Goal: Navigation & Orientation: Find specific page/section

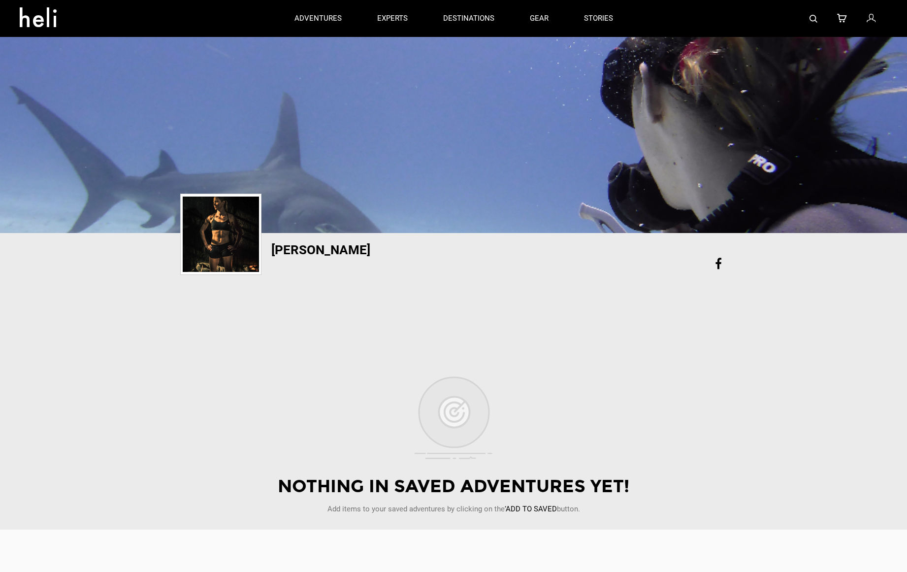
click at [221, 229] on img at bounding box center [221, 233] width 76 height 75
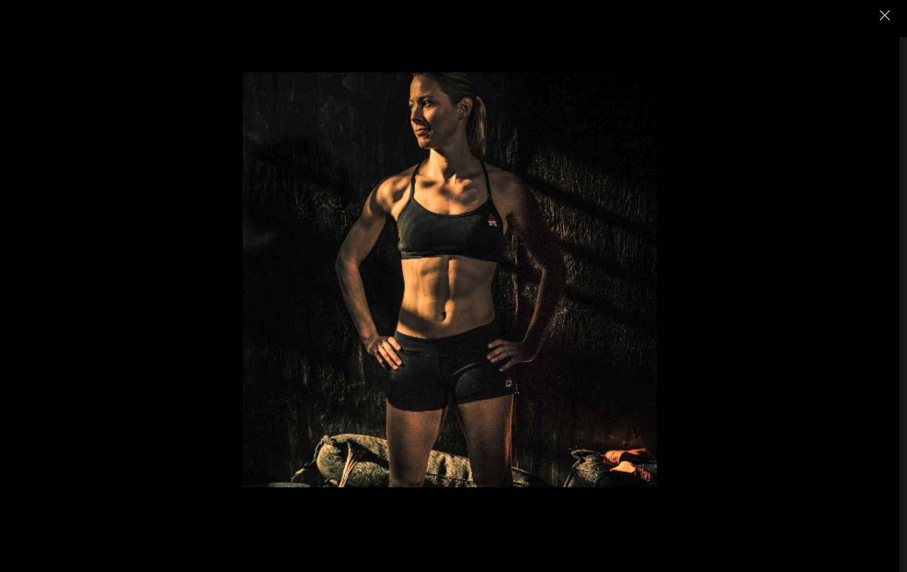
click at [884, 14] on img "Close" at bounding box center [885, 15] width 10 height 10
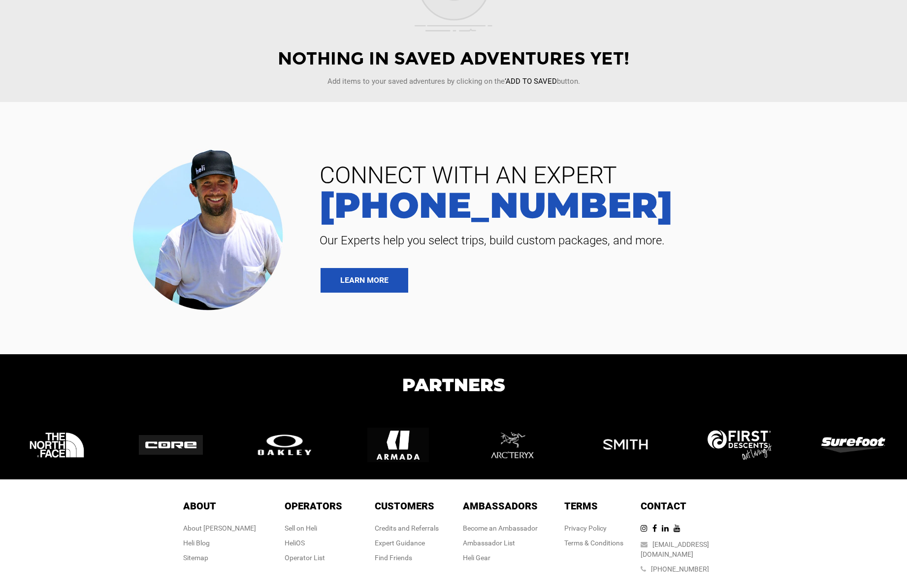
scroll to position [472, 0]
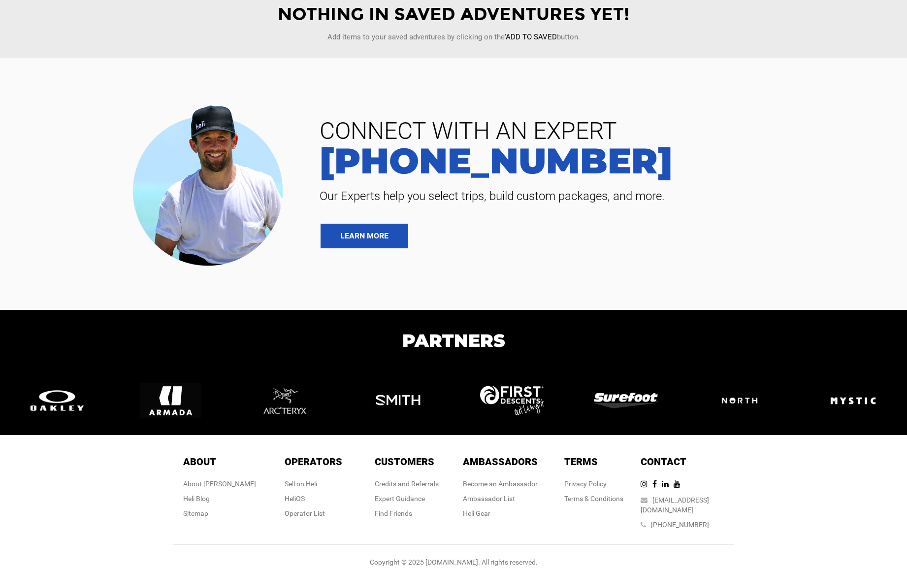
click at [208, 484] on div "About [PERSON_NAME]" at bounding box center [219, 484] width 73 height 10
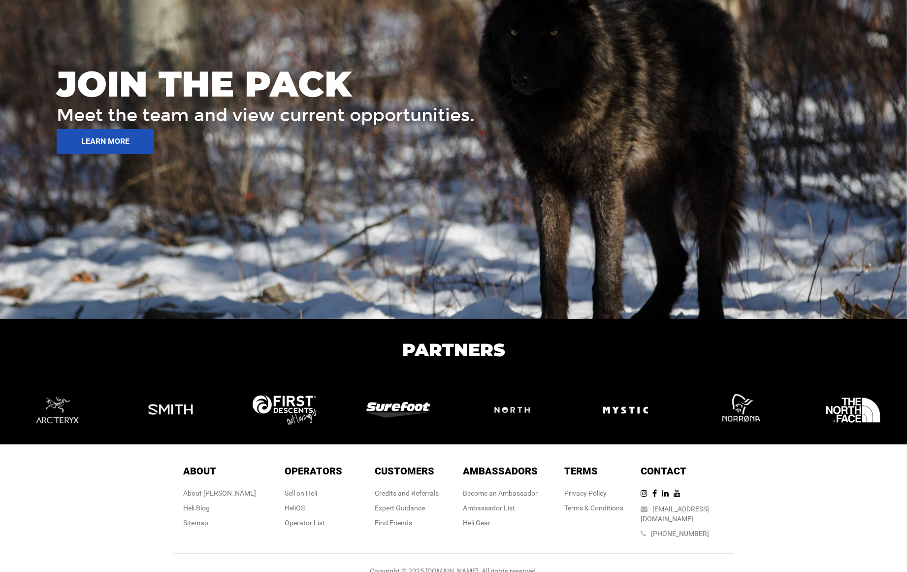
scroll to position [1419, 0]
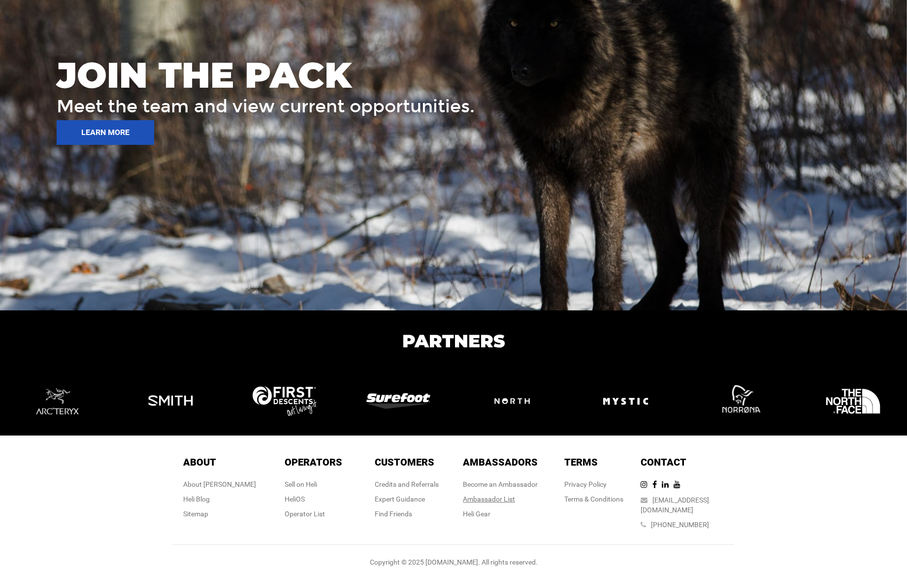
click at [483, 499] on div "Ambassador List" at bounding box center [500, 499] width 75 height 10
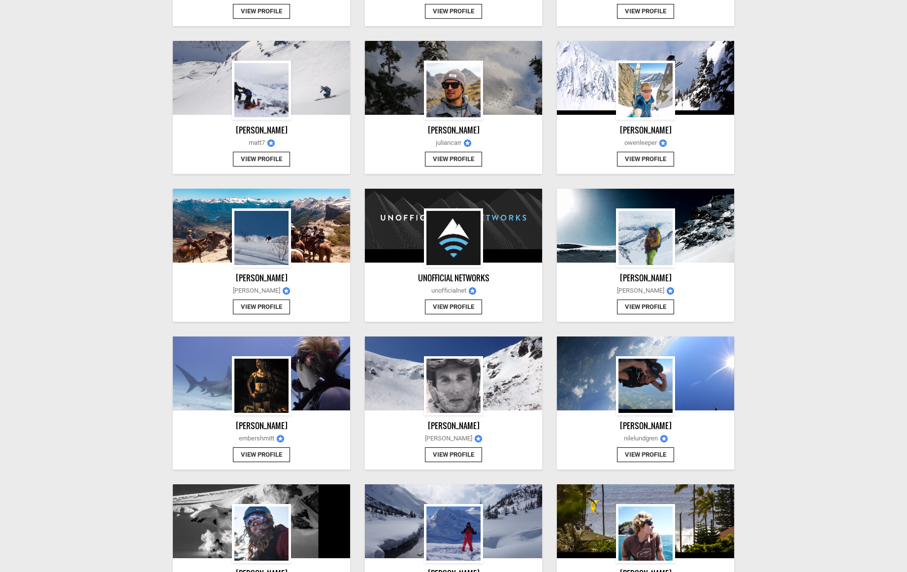
scroll to position [394, 0]
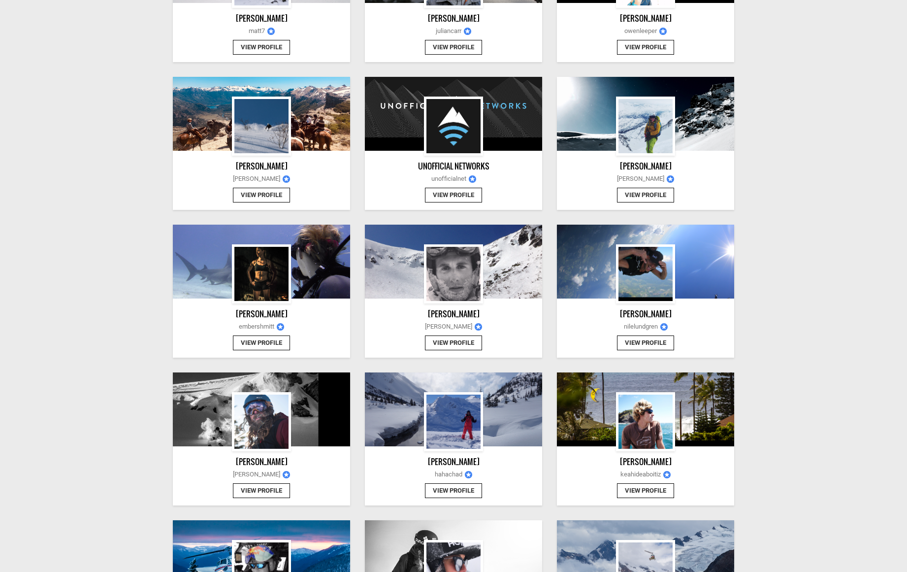
click at [258, 340] on button "View Profile" at bounding box center [261, 342] width 57 height 15
